Goal: Task Accomplishment & Management: Use online tool/utility

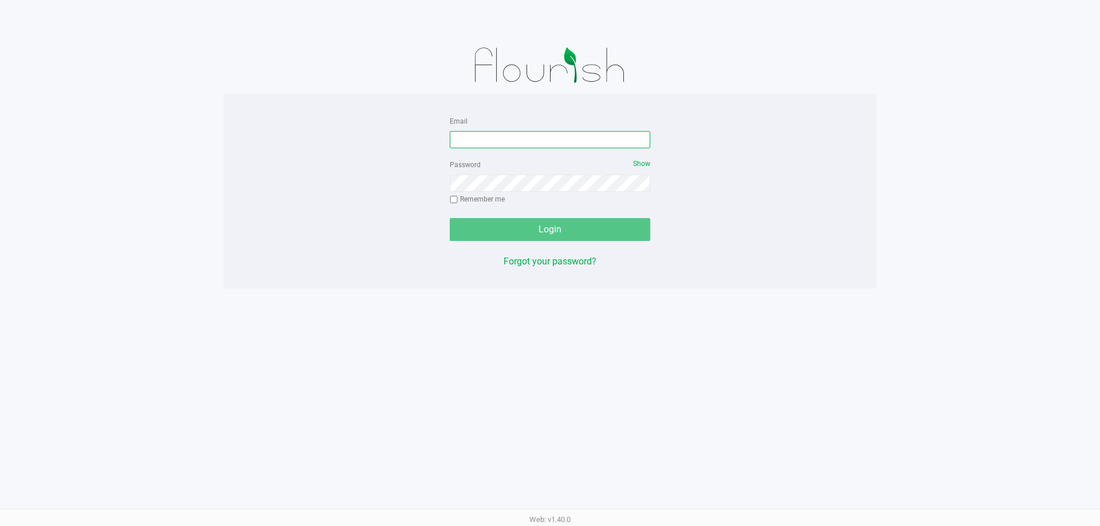
click at [509, 142] on input "Email" at bounding box center [550, 139] width 201 height 17
type input "[EMAIL_ADDRESS][DOMAIN_NAME]"
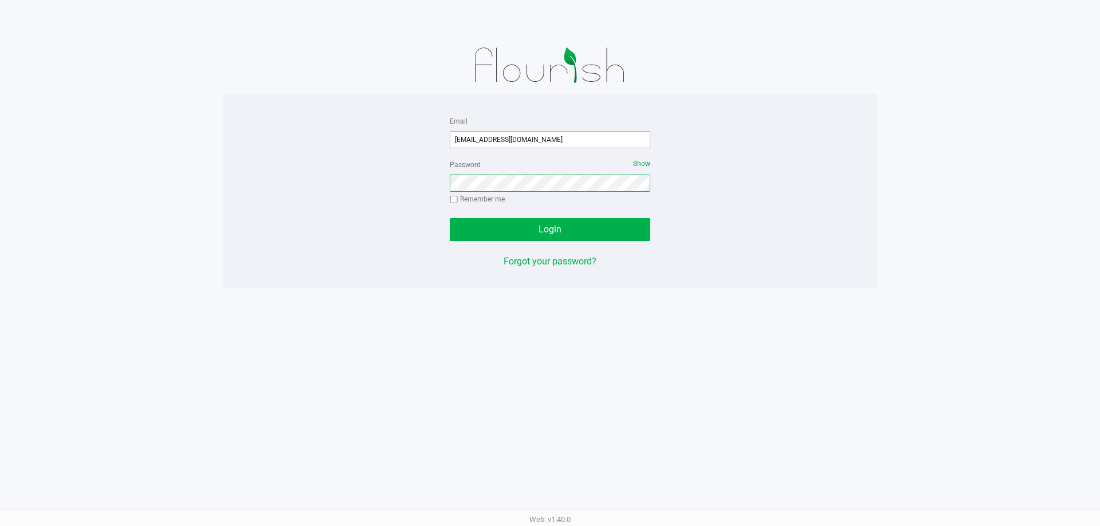
click at [450, 218] on button "Login" at bounding box center [550, 229] width 201 height 23
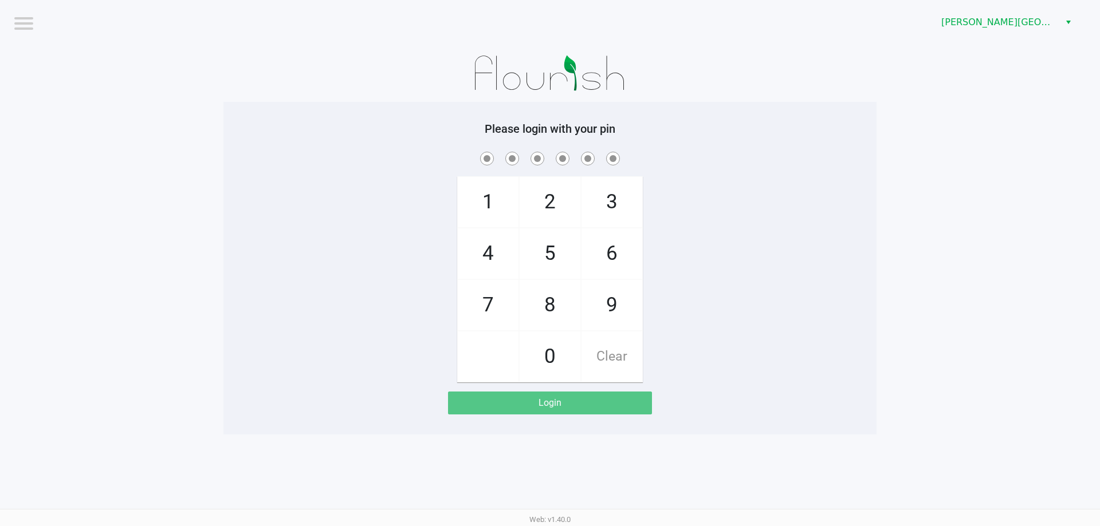
drag, startPoint x: 710, startPoint y: 206, endPoint x: 729, endPoint y: 210, distance: 19.3
click at [725, 209] on div "1 4 7 2 5 8 0 3 6 9 Clear" at bounding box center [549, 266] width 653 height 233
checkbox input "true"
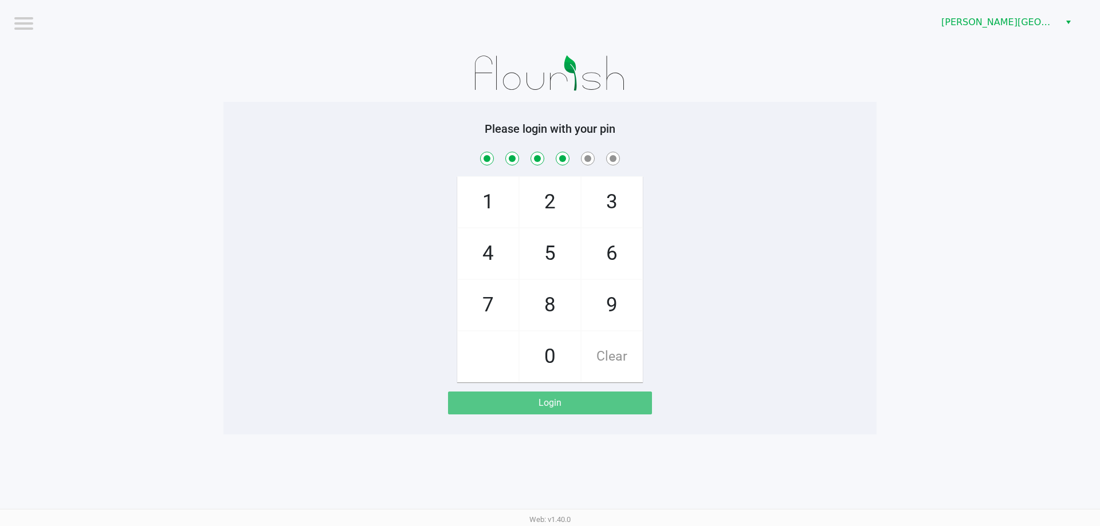
checkbox input "true"
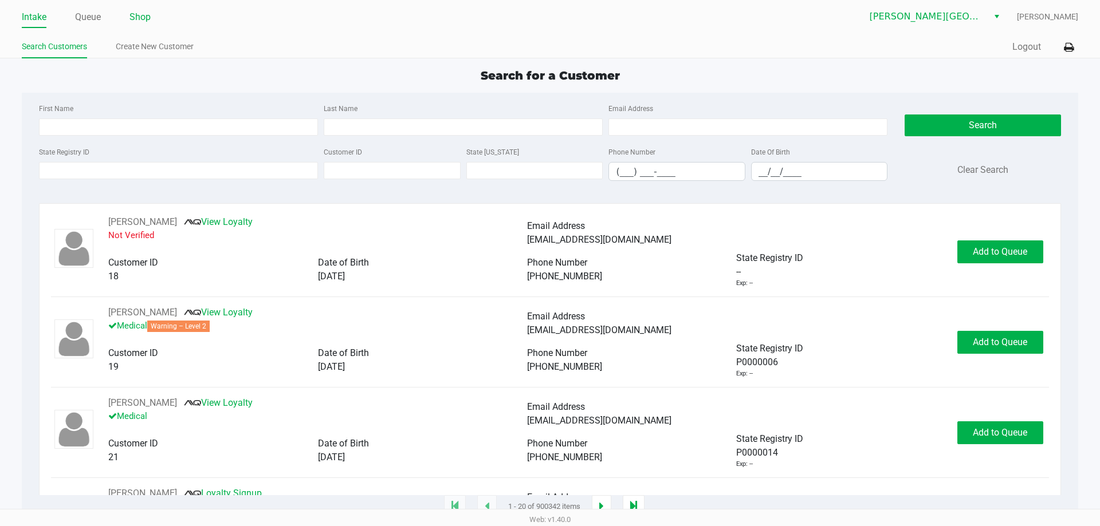
click at [136, 21] on link "Shop" at bounding box center [139, 17] width 21 height 16
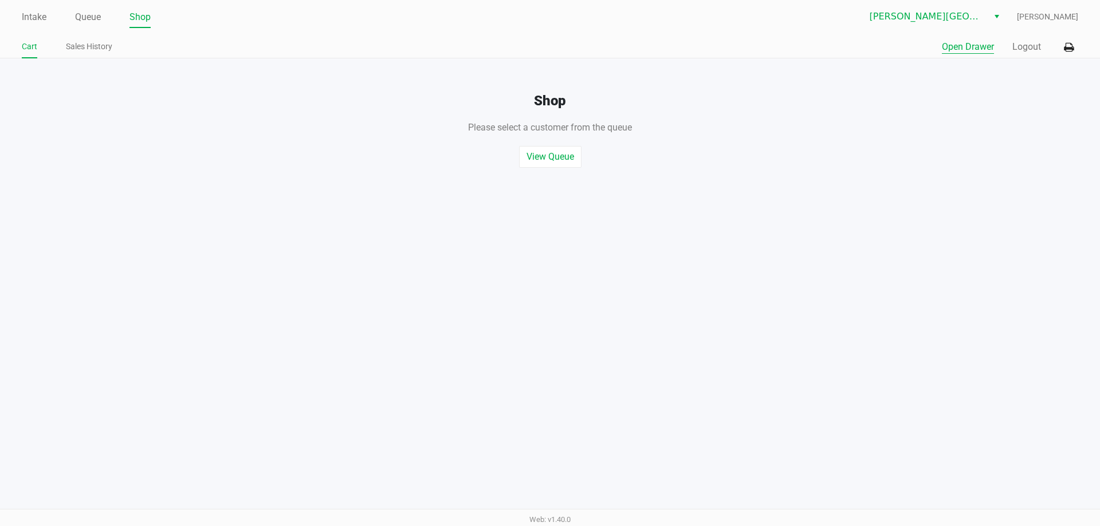
click at [957, 49] on button "Open Drawer" at bounding box center [968, 47] width 52 height 14
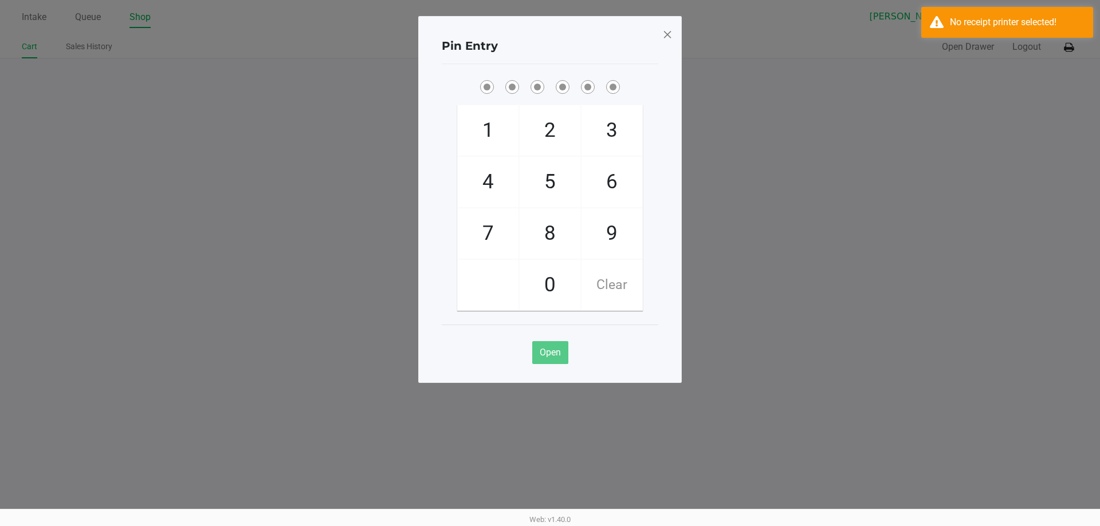
click at [660, 38] on div "Pin Entry 1 4 7 2 5 8 0 3 6 9 Clear Open" at bounding box center [550, 199] width 264 height 367
click at [666, 33] on span at bounding box center [667, 34] width 10 height 18
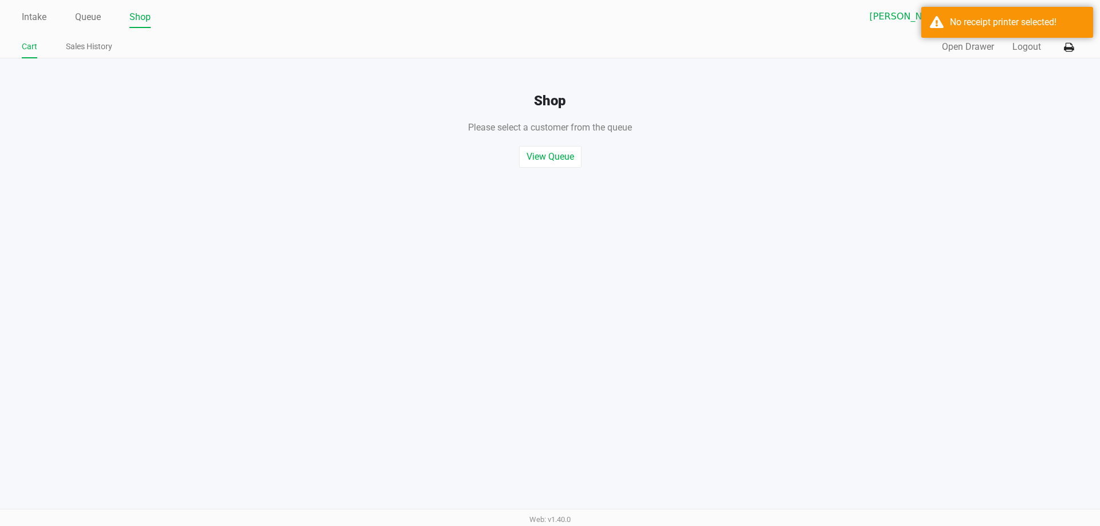
click at [906, 42] on div "Quick Sale Open Drawer Logout" at bounding box center [814, 47] width 528 height 21
click at [1068, 44] on icon at bounding box center [1069, 48] width 10 height 8
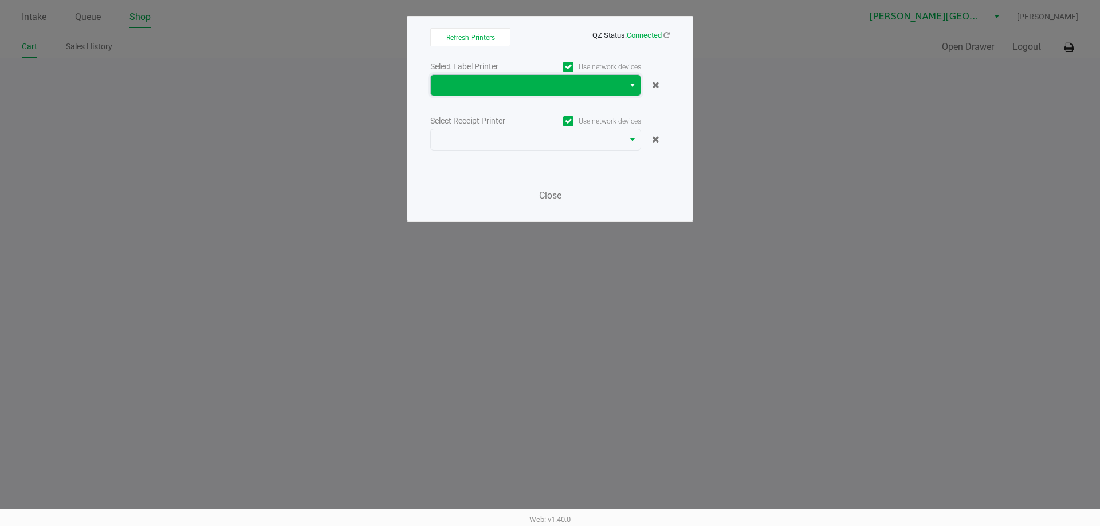
click at [571, 87] on span at bounding box center [527, 85] width 179 height 14
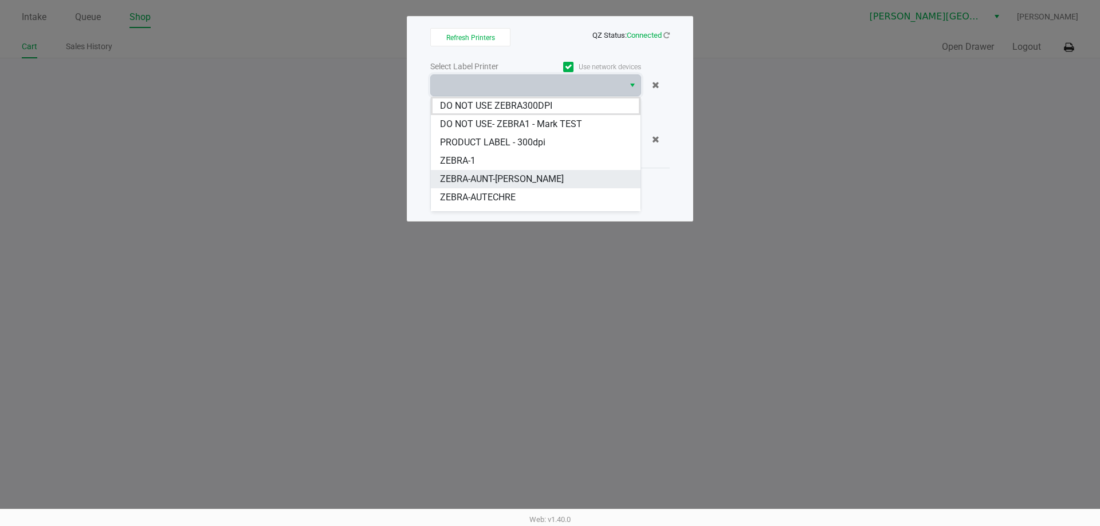
scroll to position [32, 0]
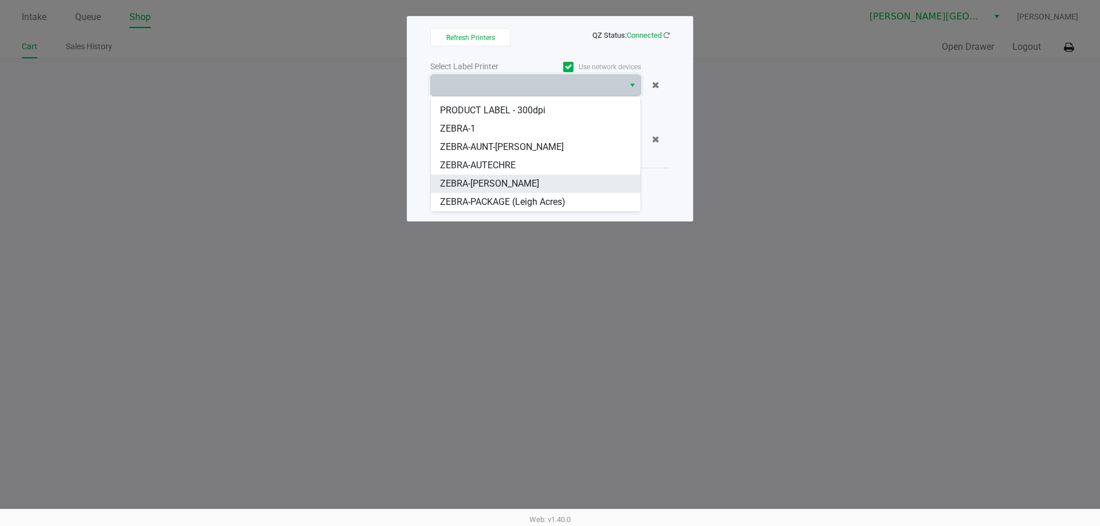
click at [521, 184] on span "ZEBRA-[PERSON_NAME]" at bounding box center [489, 184] width 99 height 14
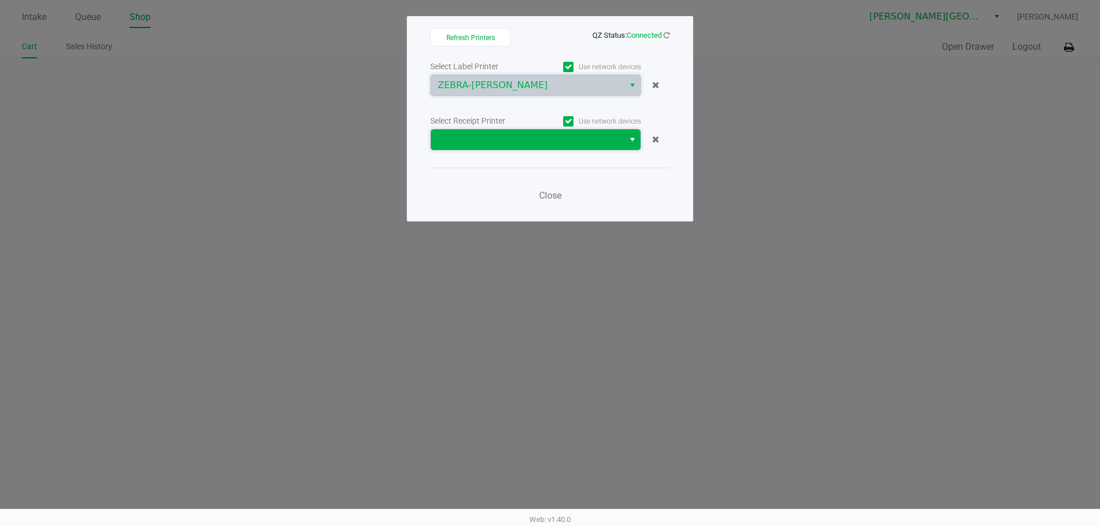
click at [549, 140] on span at bounding box center [527, 140] width 179 height 14
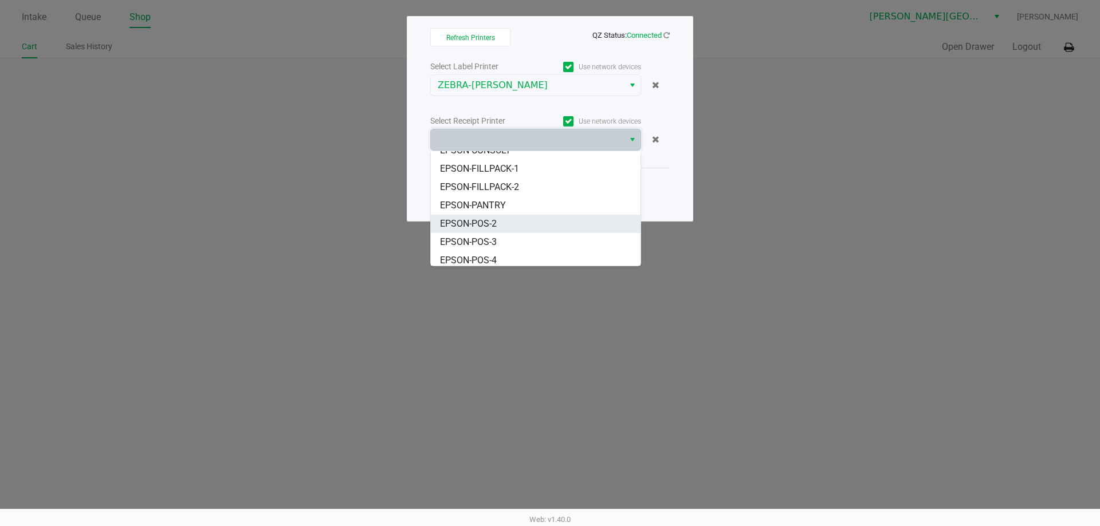
scroll to position [105, 0]
click at [496, 255] on span "EPSON-POS-4" at bounding box center [468, 257] width 57 height 14
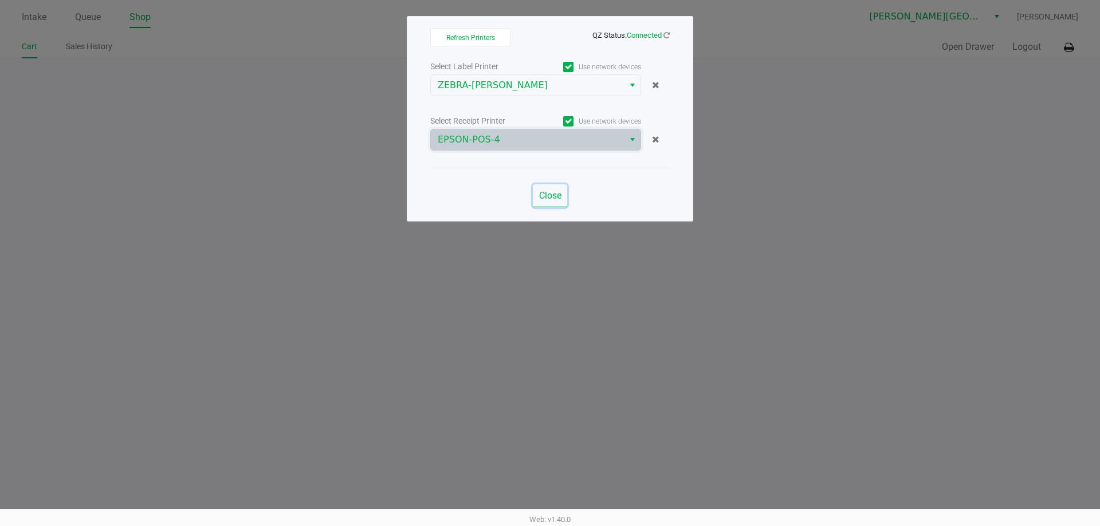
click at [541, 199] on span "Close" at bounding box center [550, 195] width 22 height 11
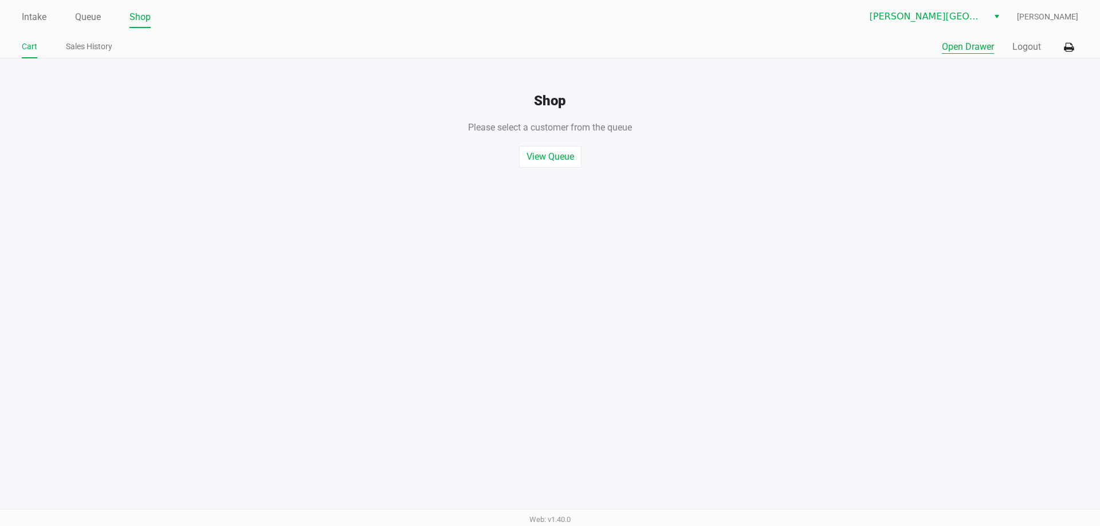
click at [961, 47] on button "Open Drawer" at bounding box center [968, 47] width 52 height 14
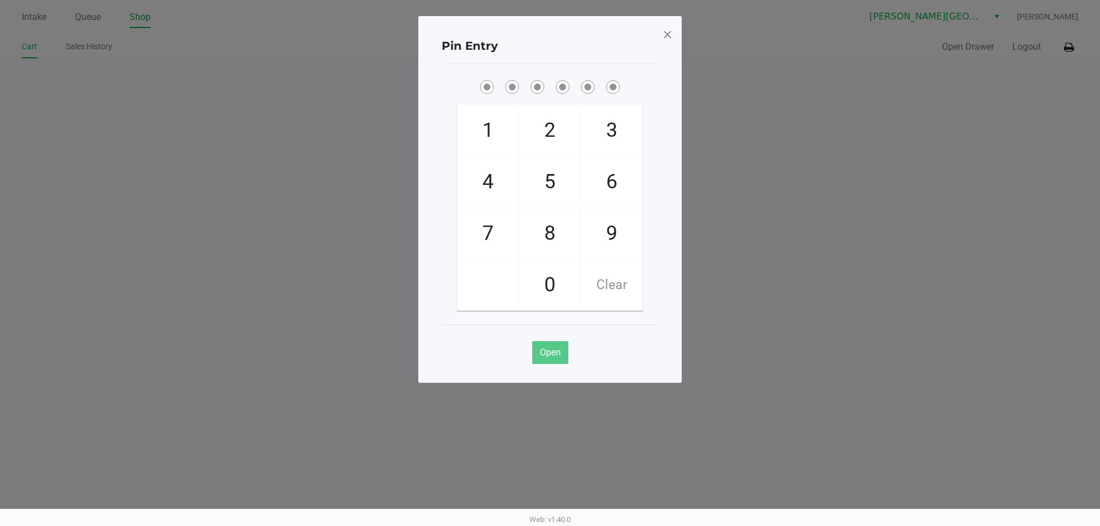
click at [670, 125] on div "Pin Entry 1 4 7 2 5 8 0 3 6 9 Clear Open" at bounding box center [550, 199] width 264 height 367
checkbox input "true"
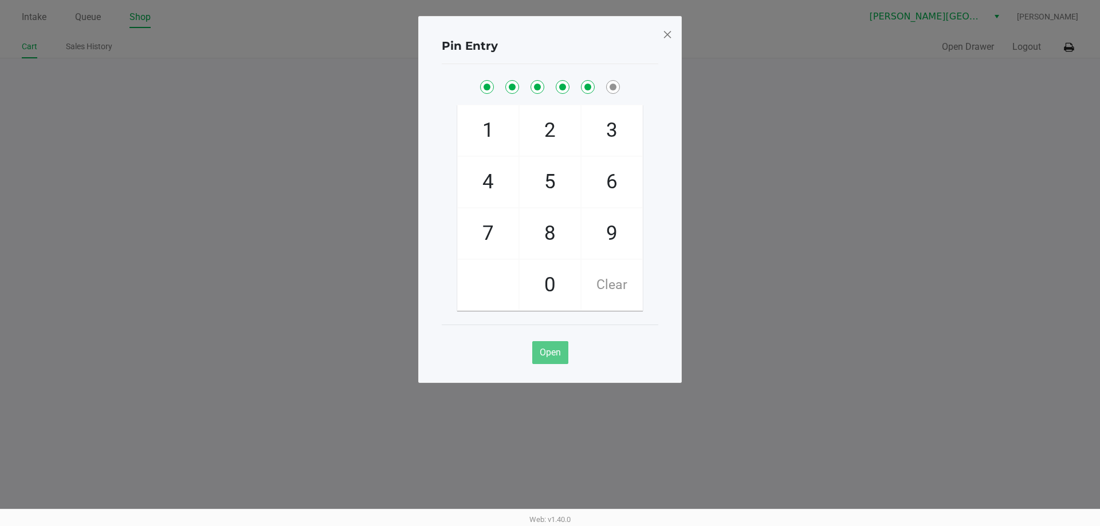
checkbox input "true"
click at [665, 42] on span at bounding box center [667, 34] width 10 height 18
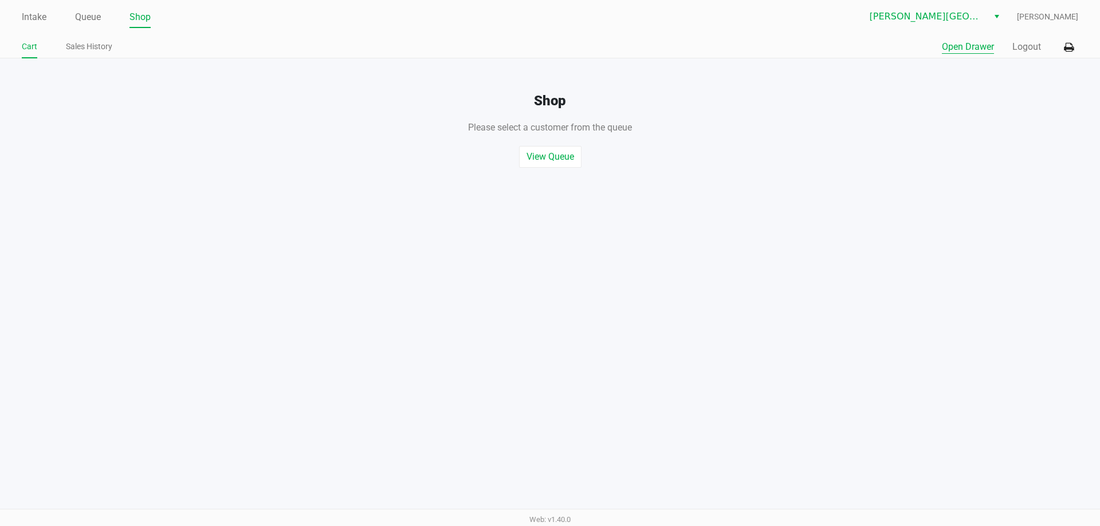
click at [1035, 49] on button "Logout" at bounding box center [1026, 47] width 29 height 14
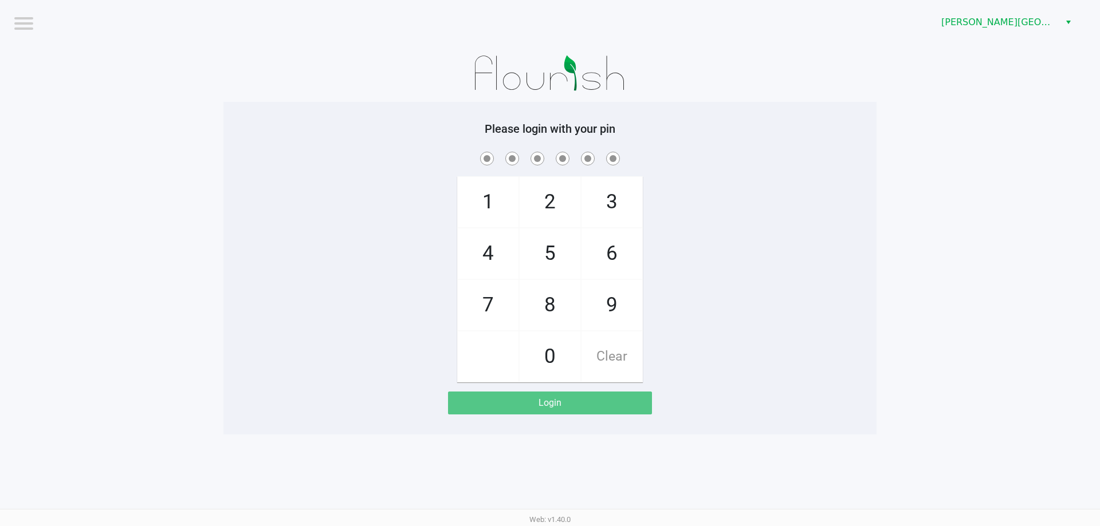
click at [27, 21] on input "checkbox" at bounding box center [22, 22] width 23 height 18
checkbox input "true"
click at [61, 56] on li "Logout" at bounding box center [48, 52] width 69 height 38
